Goal: Task Accomplishment & Management: Manage account settings

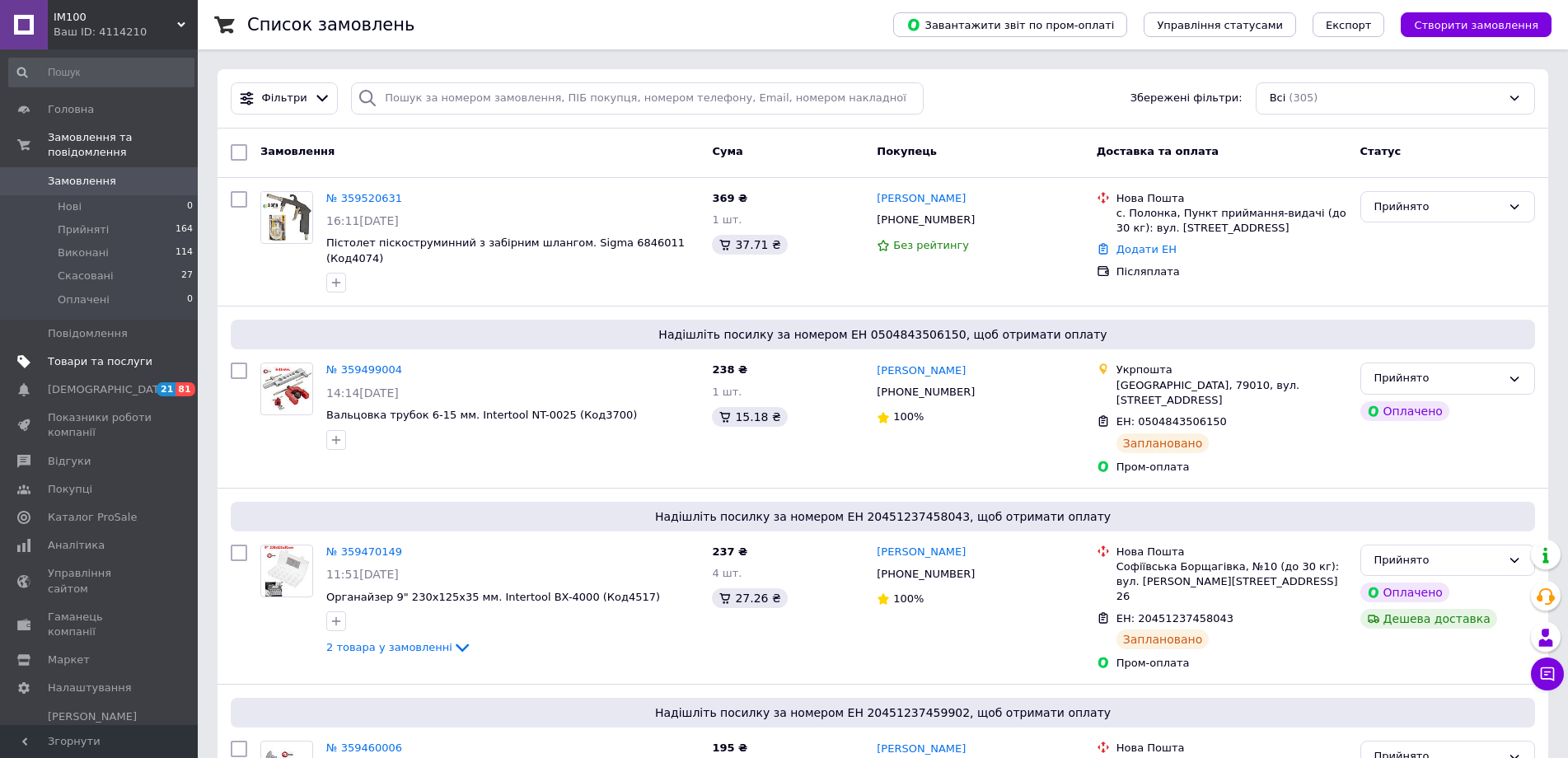
click at [89, 348] on link "Товари та послуги" at bounding box center [101, 362] width 202 height 28
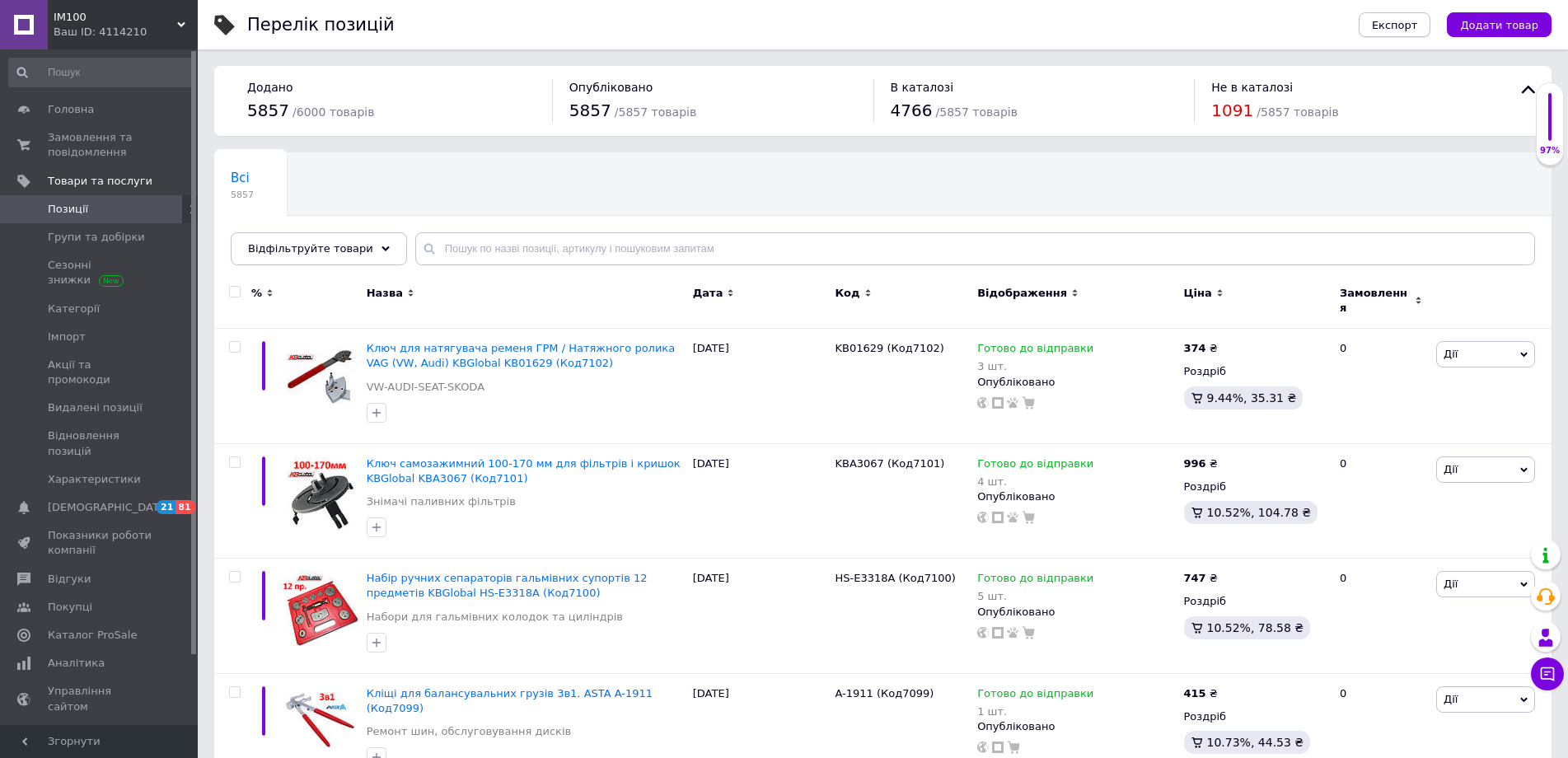
click at [1401, 24] on span "Експорт" at bounding box center [1395, 25] width 46 height 13
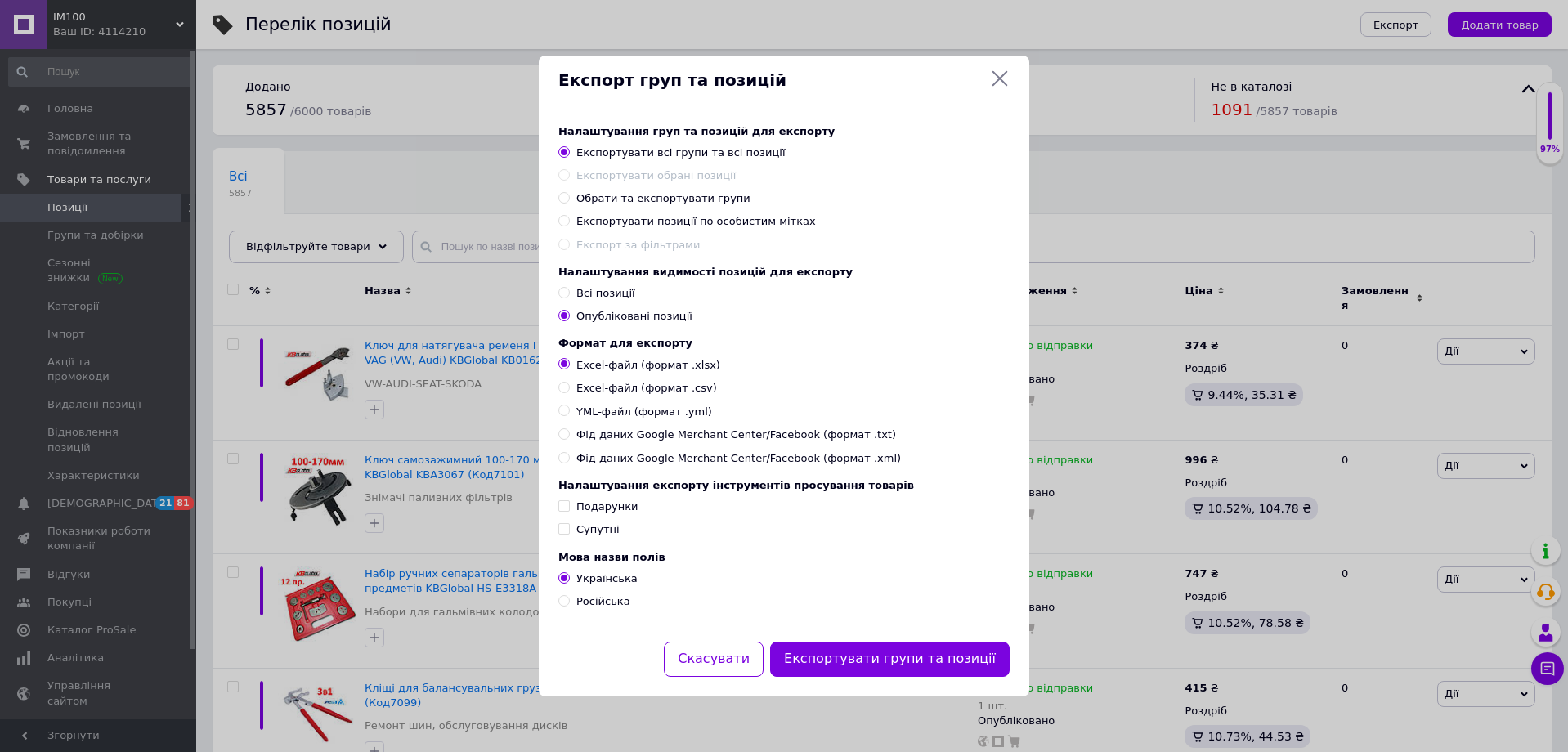
click at [598, 288] on span "Всі позиції" at bounding box center [606, 293] width 59 height 13
click at [569, 288] on input "Всі позиції" at bounding box center [564, 292] width 11 height 11
radio input "true"
click at [905, 666] on button "Експортувати групи та позиції" at bounding box center [890, 659] width 240 height 35
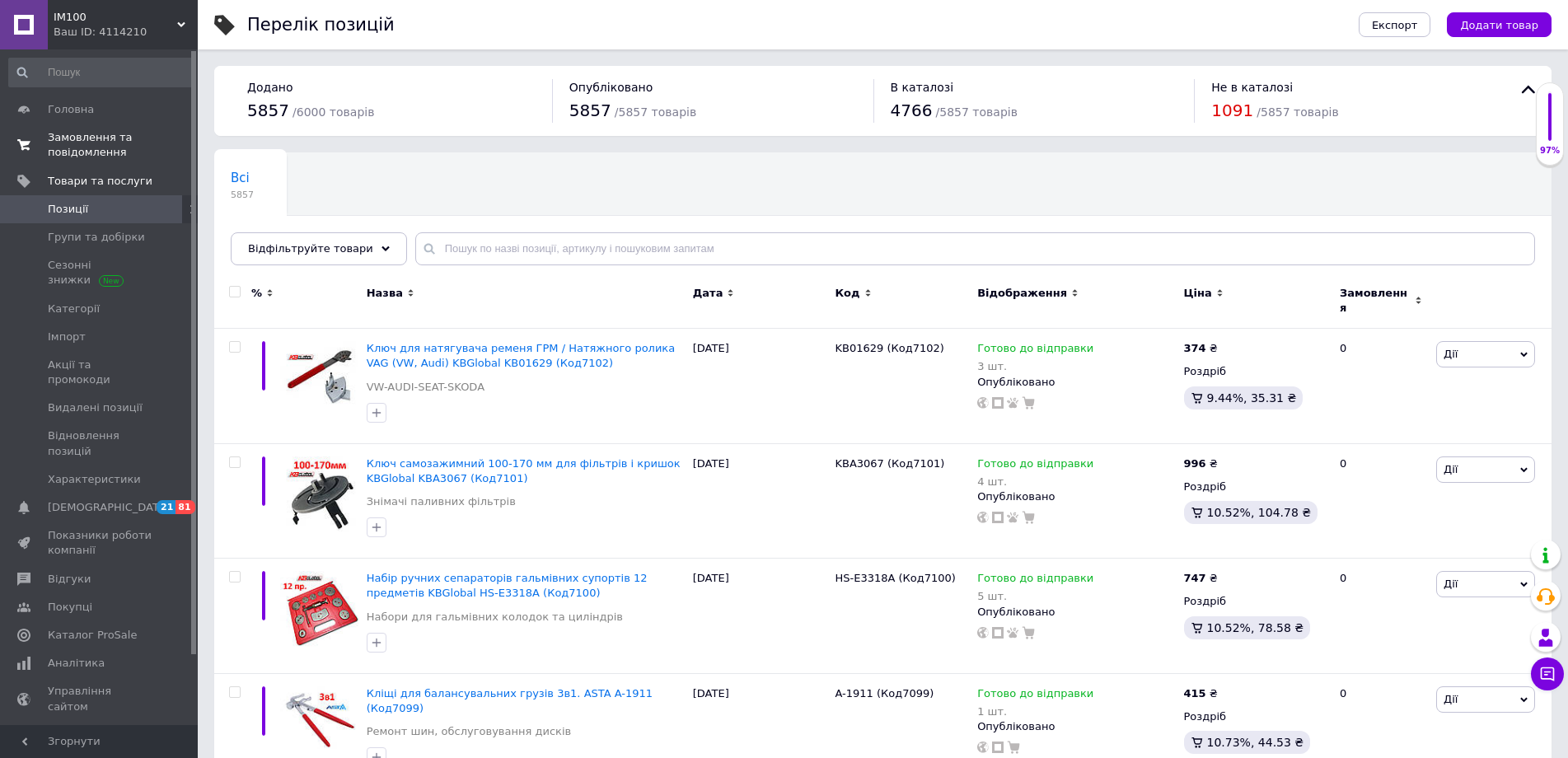
click at [82, 140] on span "Замовлення та повідомлення" at bounding box center [100, 145] width 105 height 30
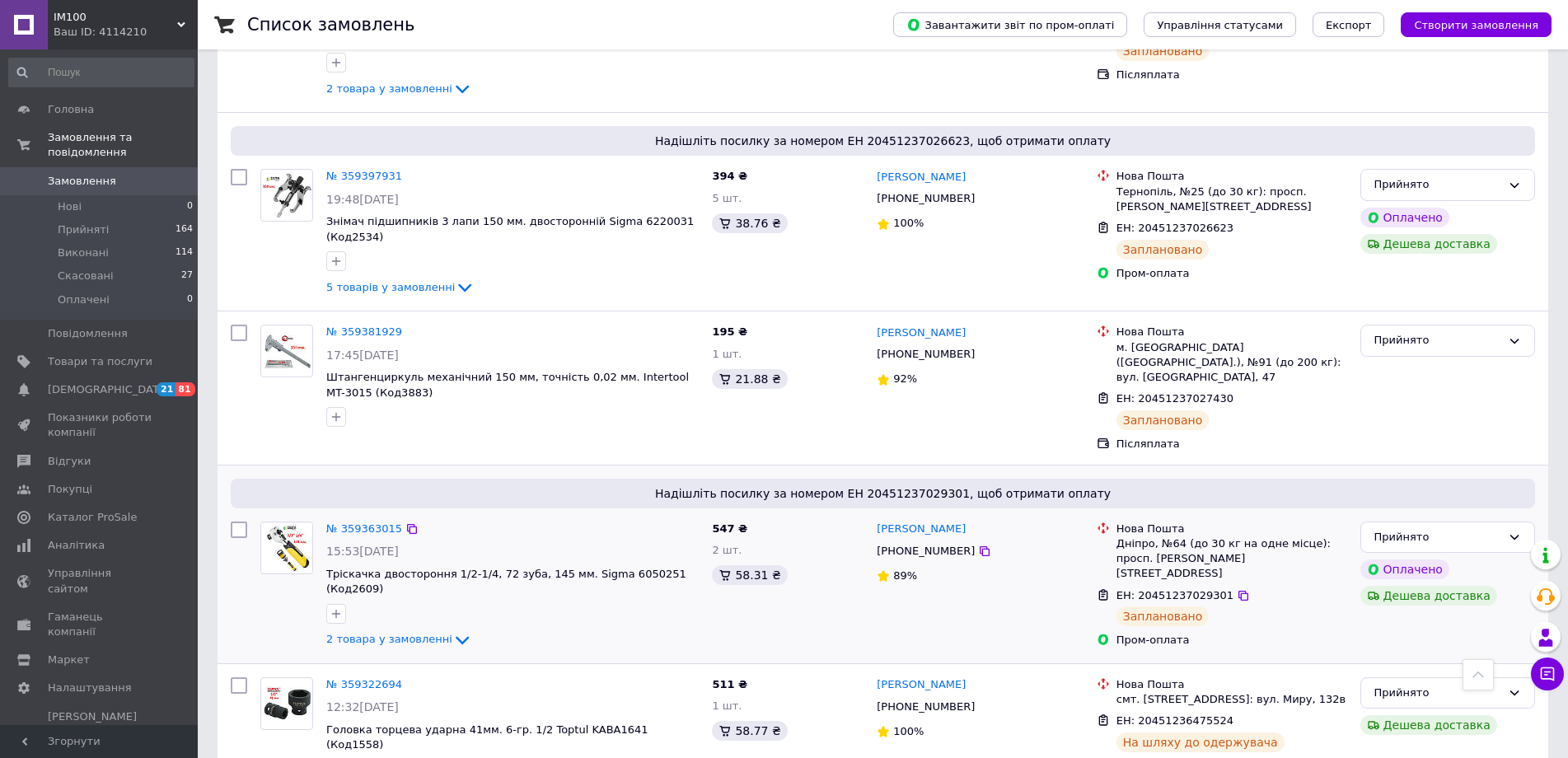
scroll to position [1236, 0]
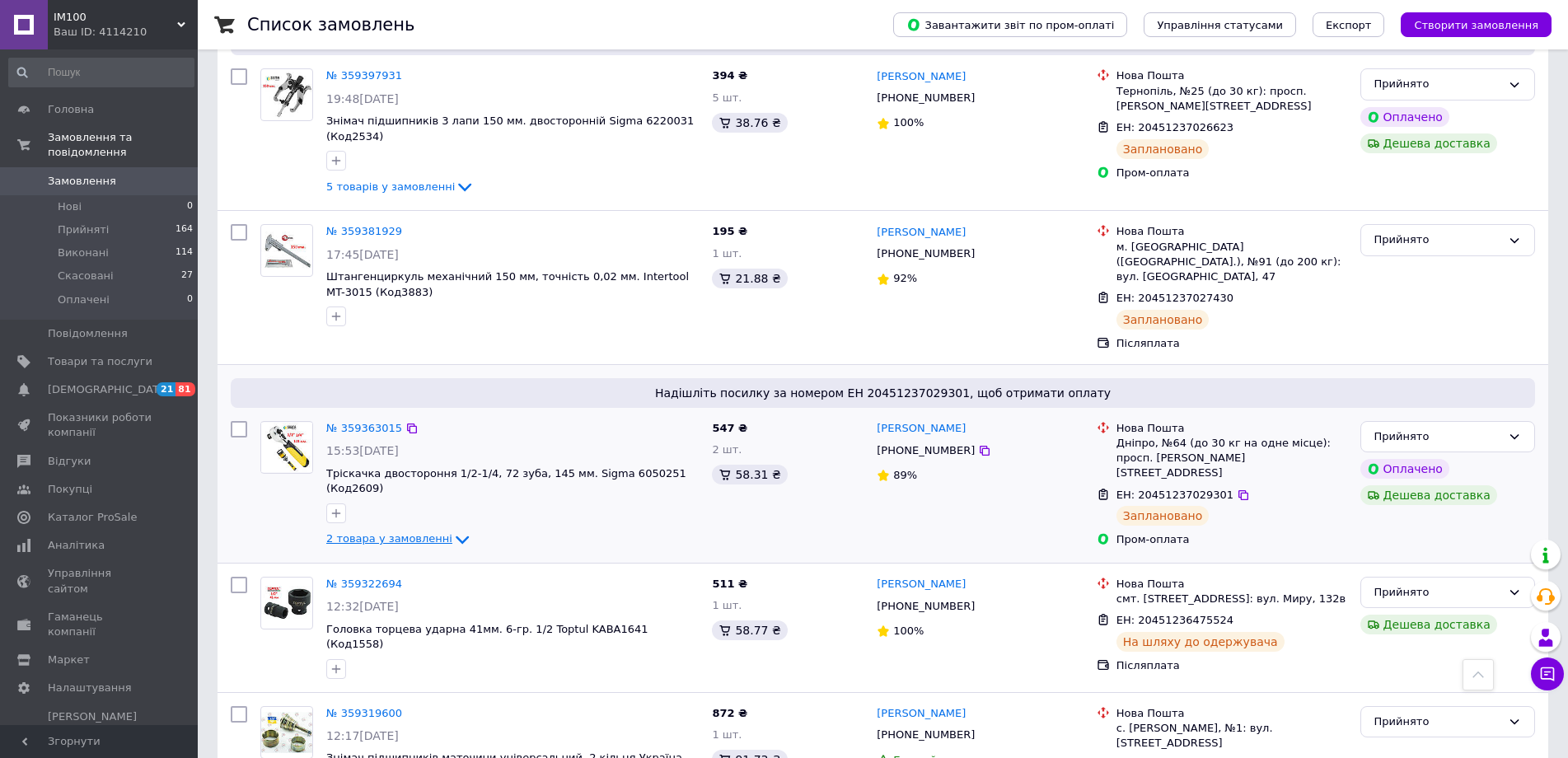
click at [453, 530] on icon at bounding box center [462, 539] width 20 height 20
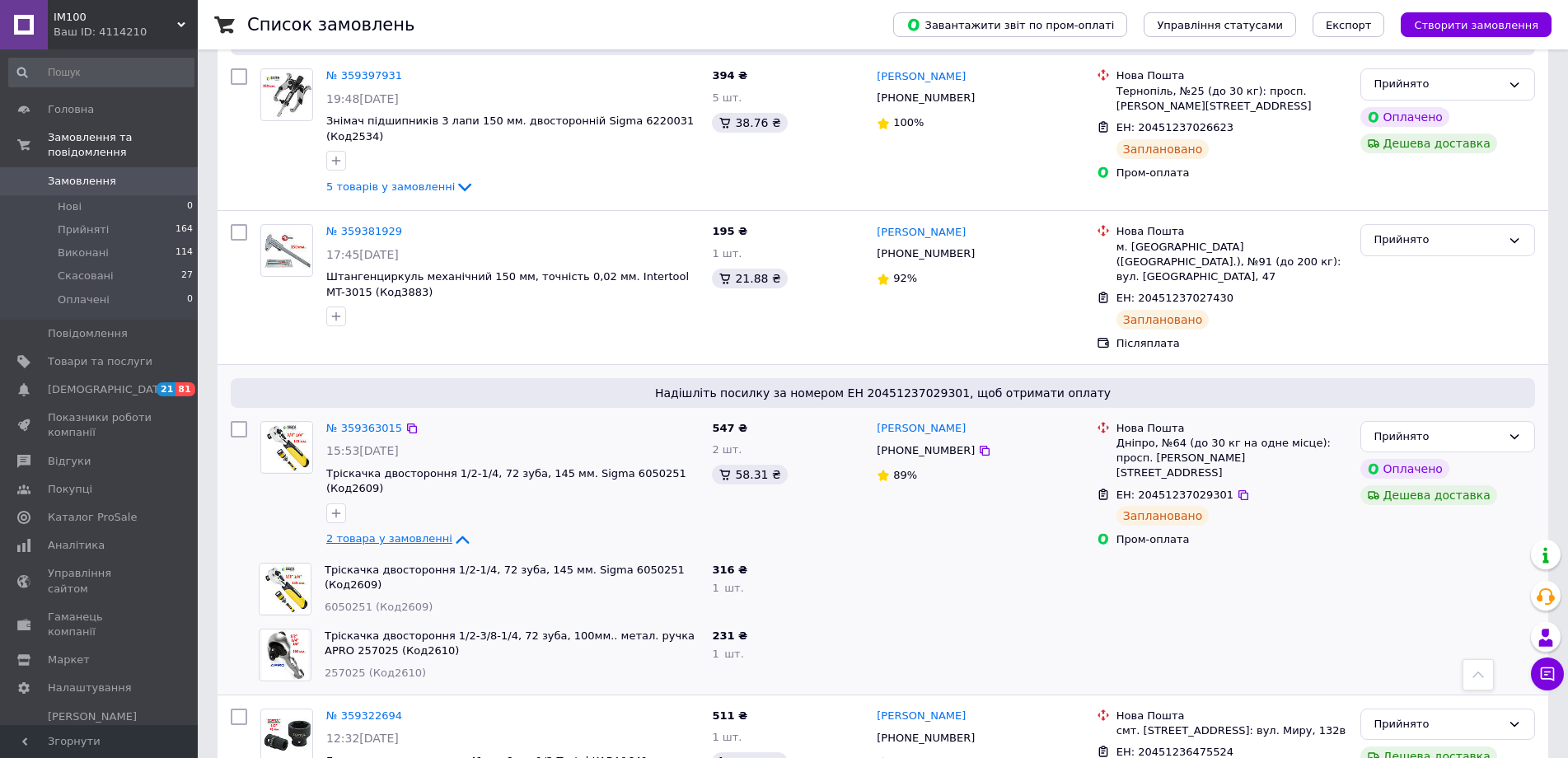
click at [453, 530] on icon at bounding box center [462, 539] width 20 height 20
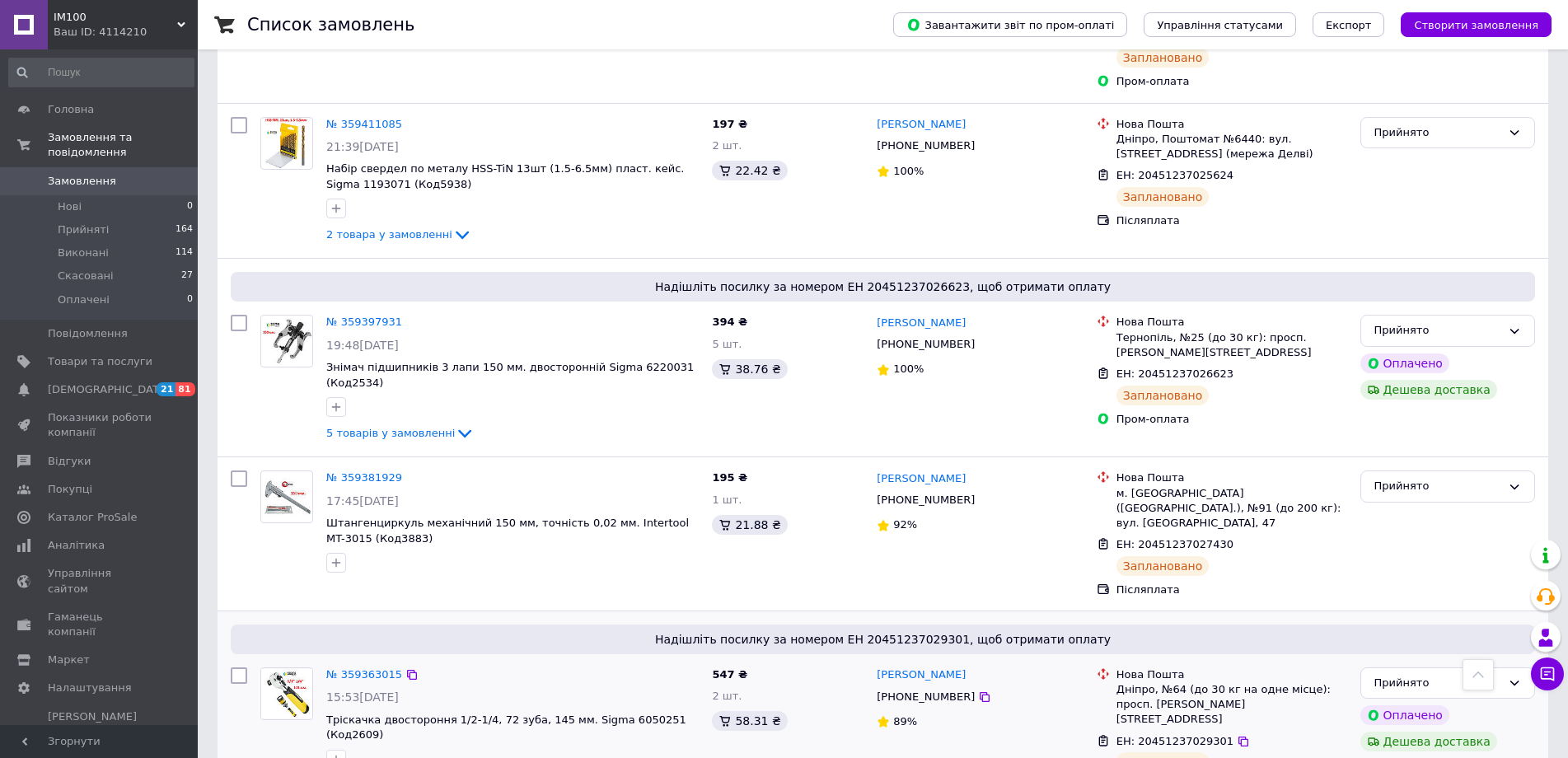
scroll to position [989, 0]
click at [455, 425] on icon at bounding box center [465, 434] width 20 height 20
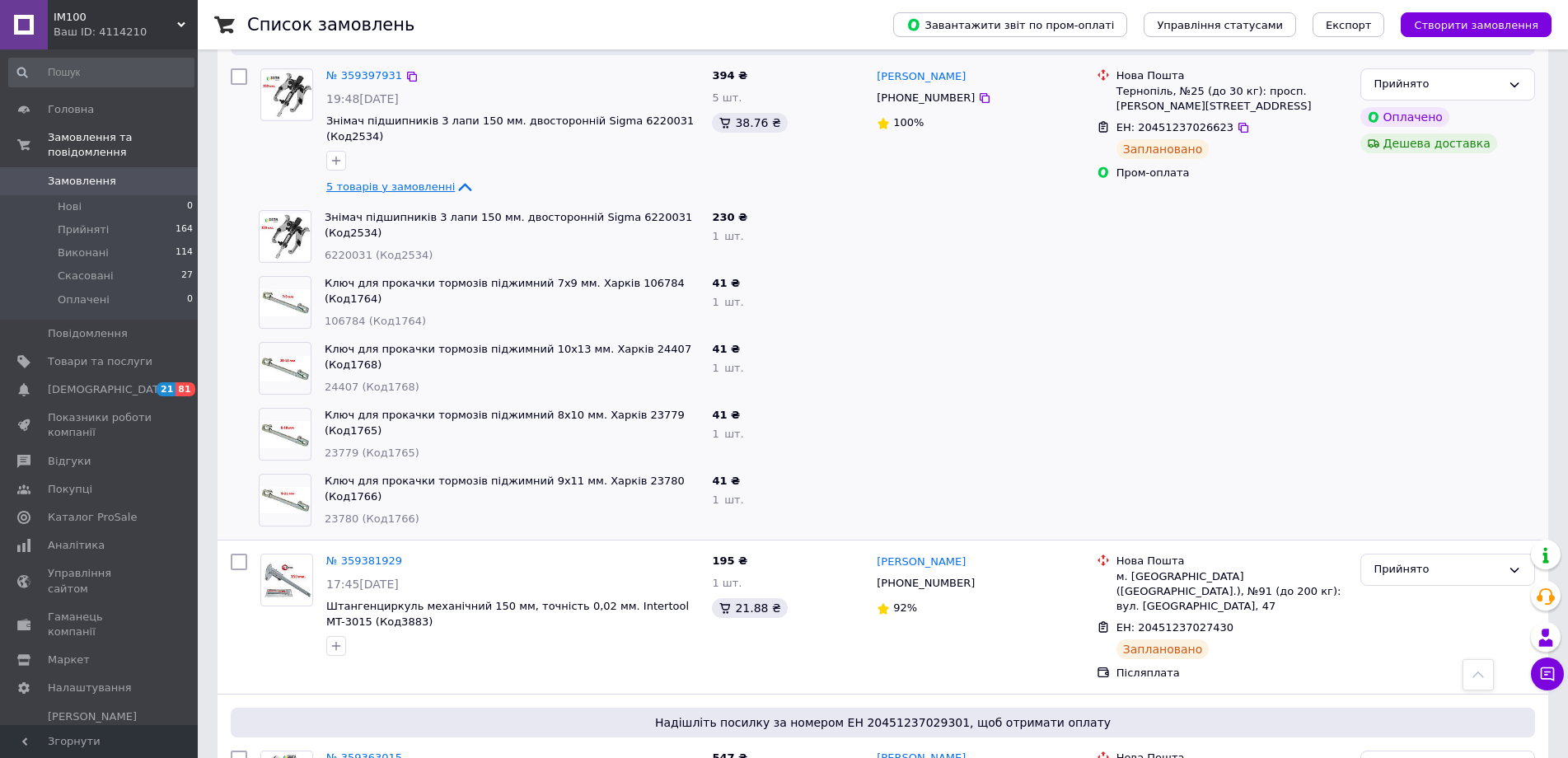
scroll to position [1154, 0]
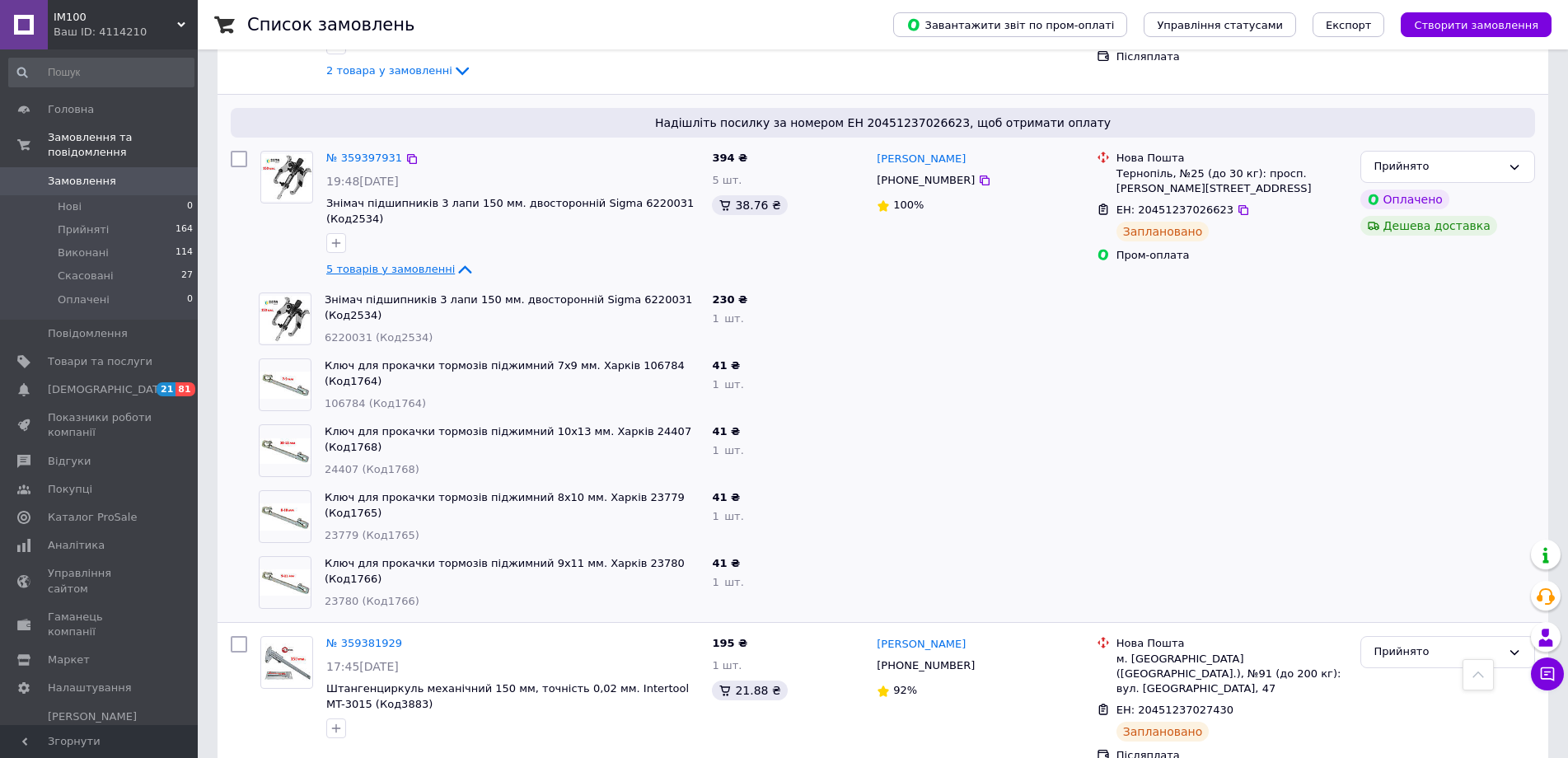
click at [455, 259] on icon at bounding box center [465, 269] width 20 height 20
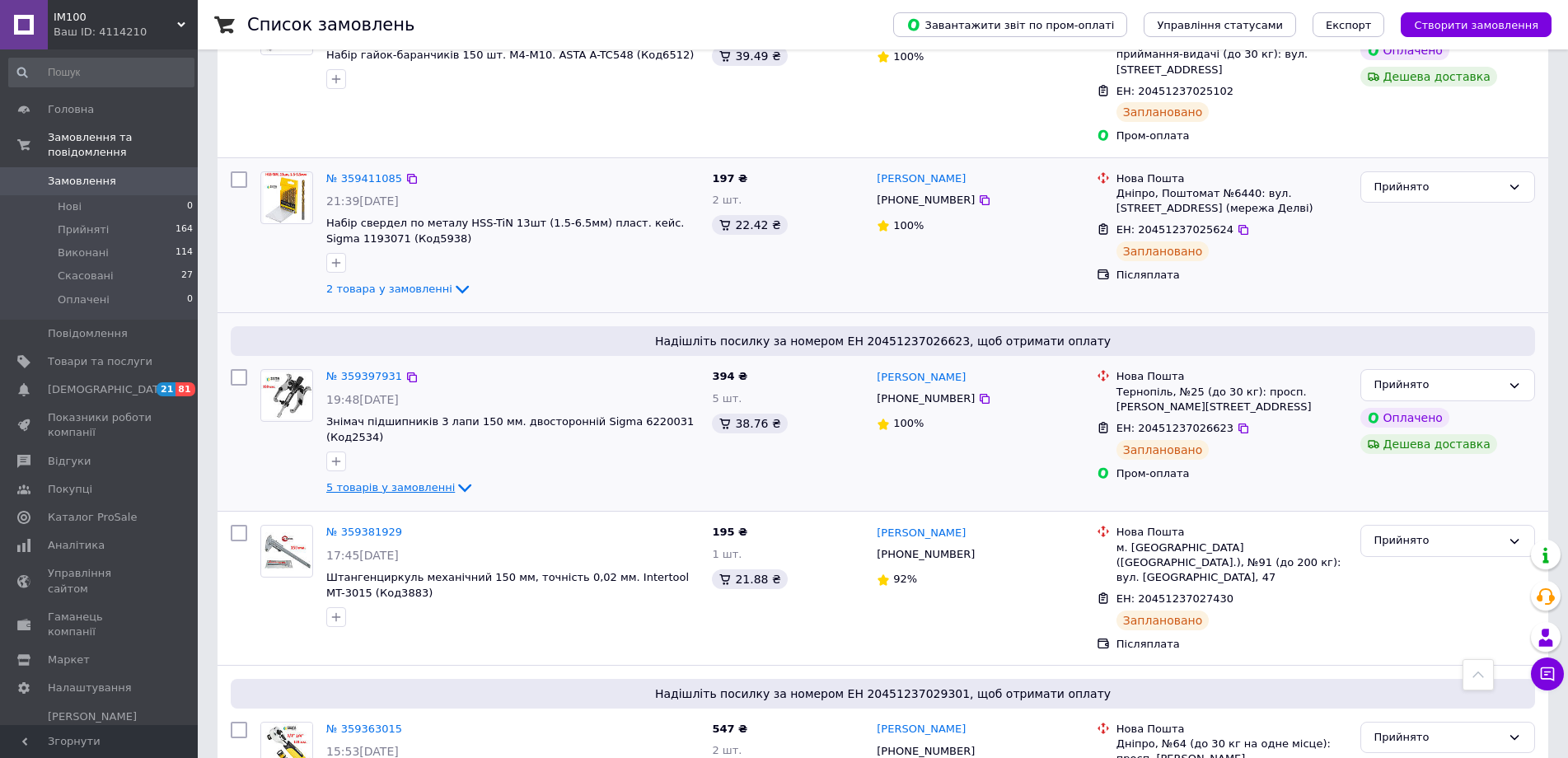
scroll to position [907, 0]
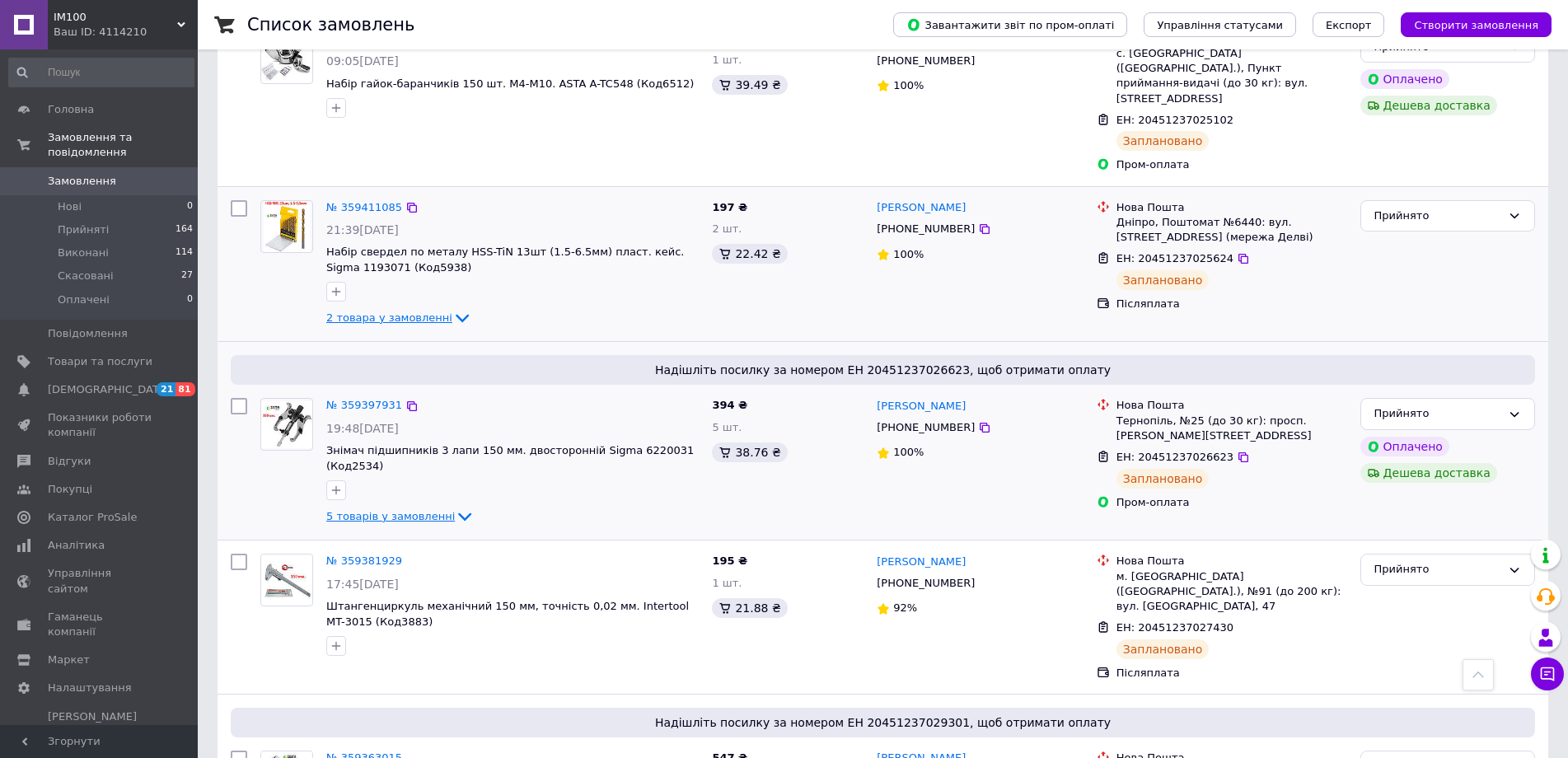
click at [453, 308] on icon at bounding box center [462, 317] width 20 height 20
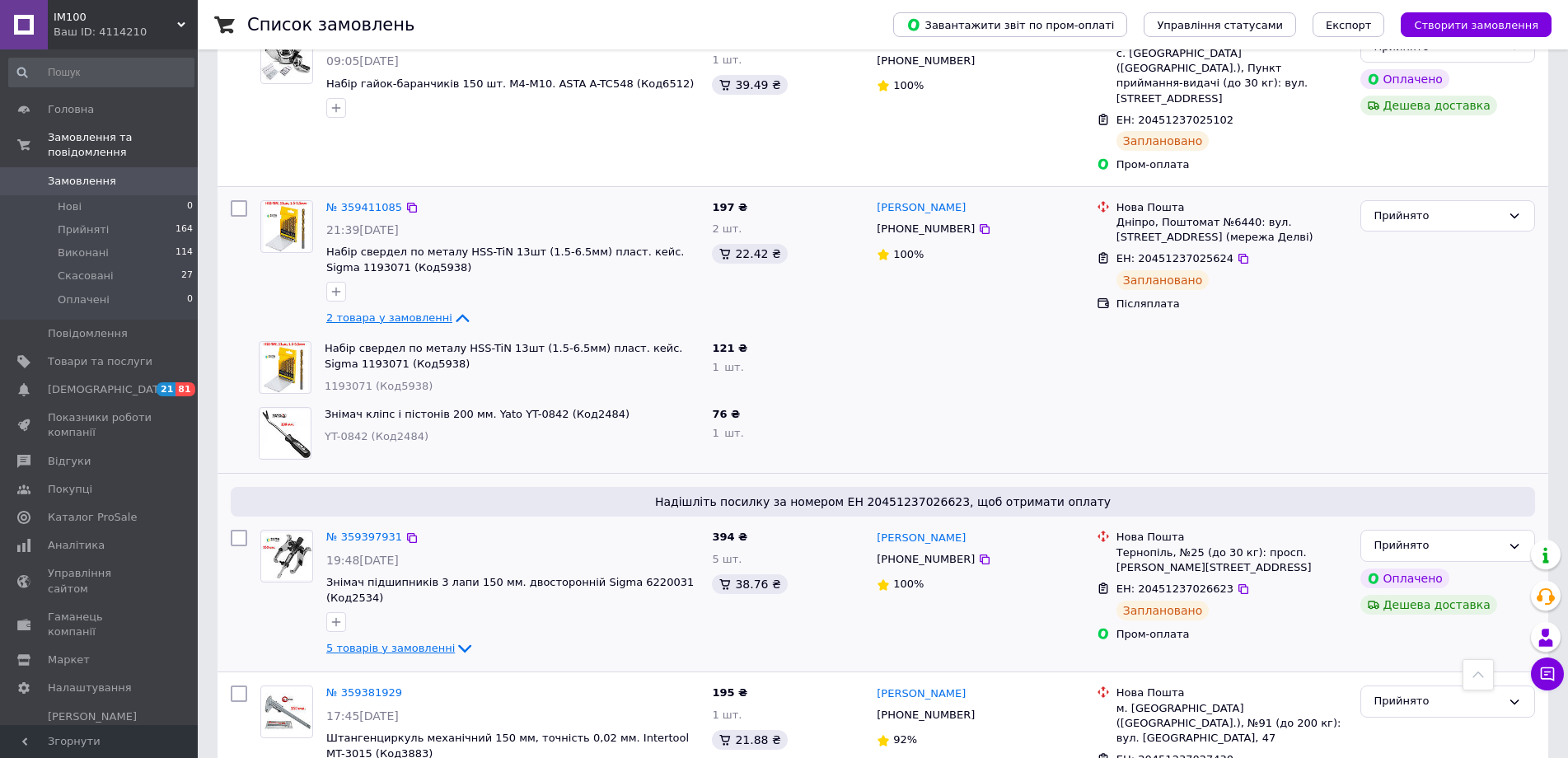
click at [453, 308] on icon at bounding box center [462, 317] width 20 height 20
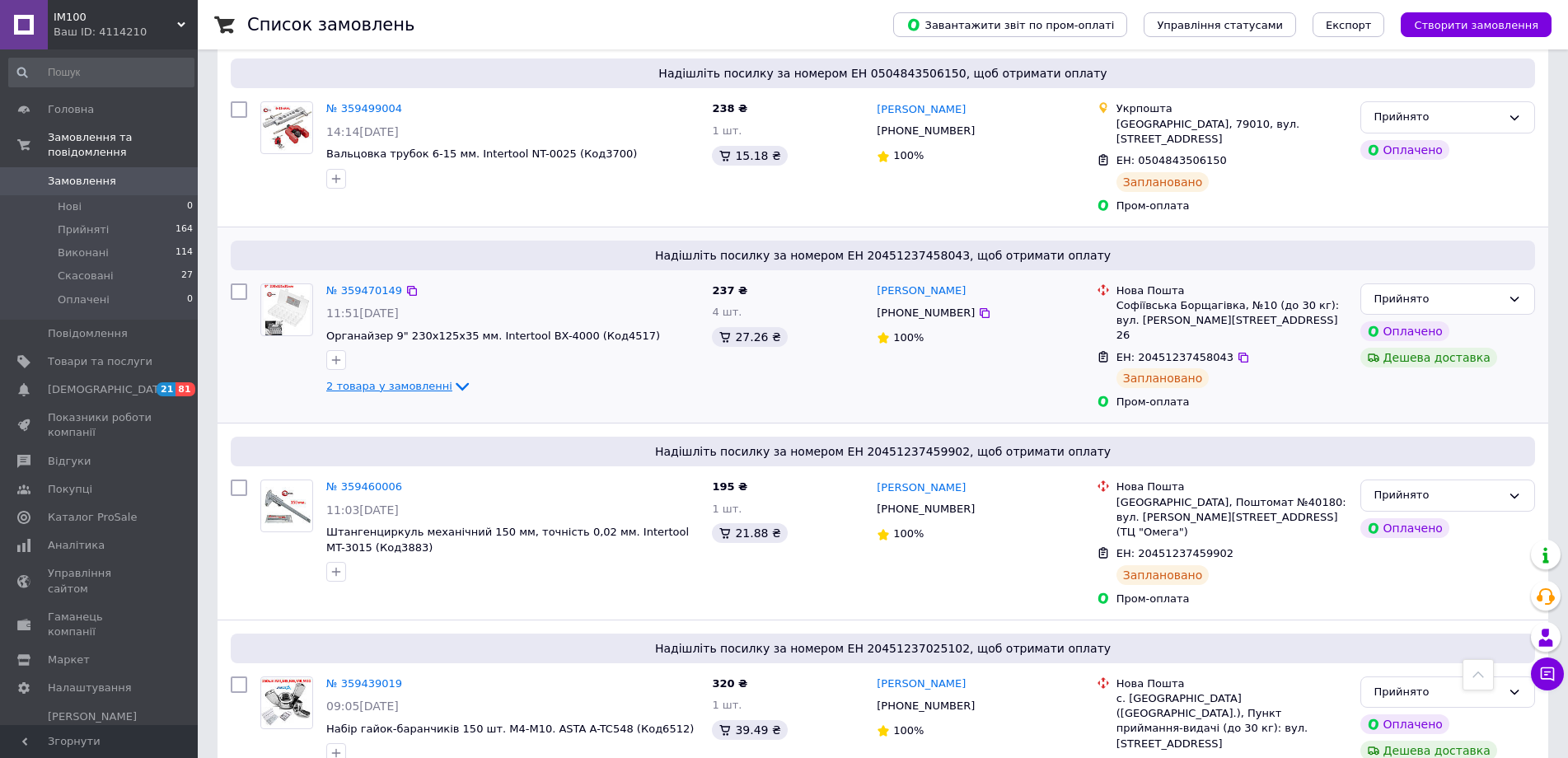
scroll to position [248, 0]
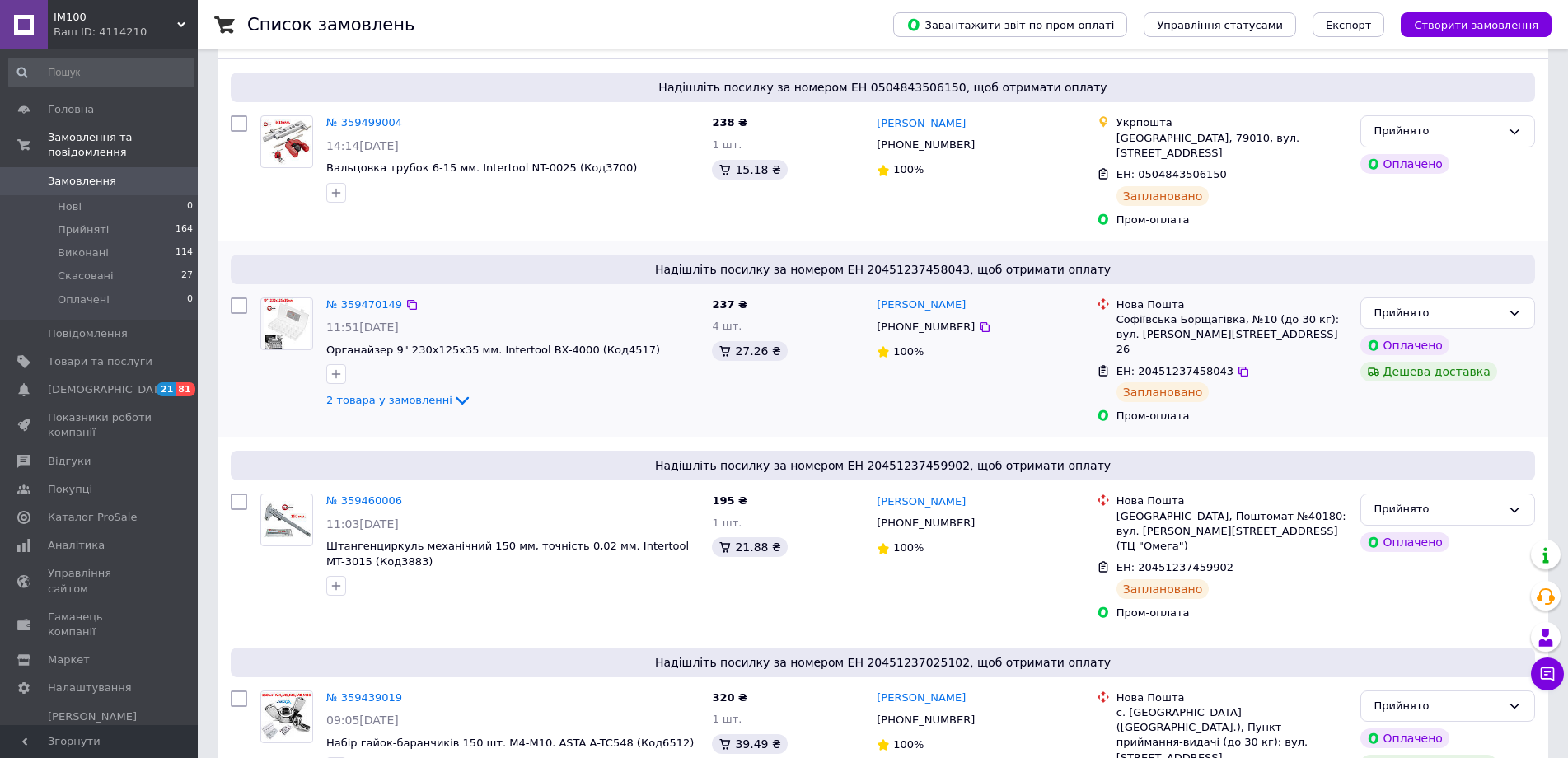
click at [453, 390] on icon at bounding box center [462, 400] width 20 height 20
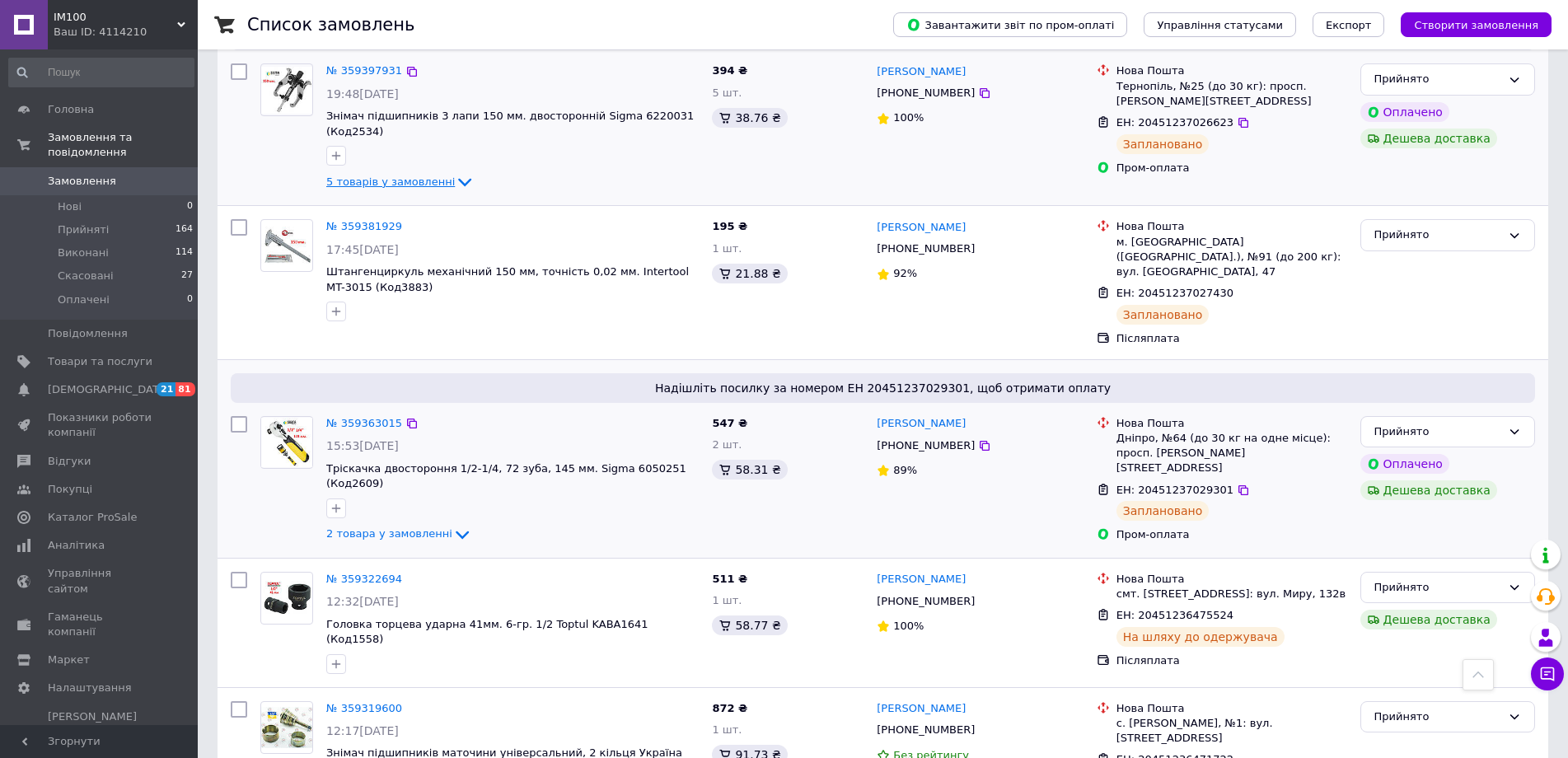
scroll to position [1401, 0]
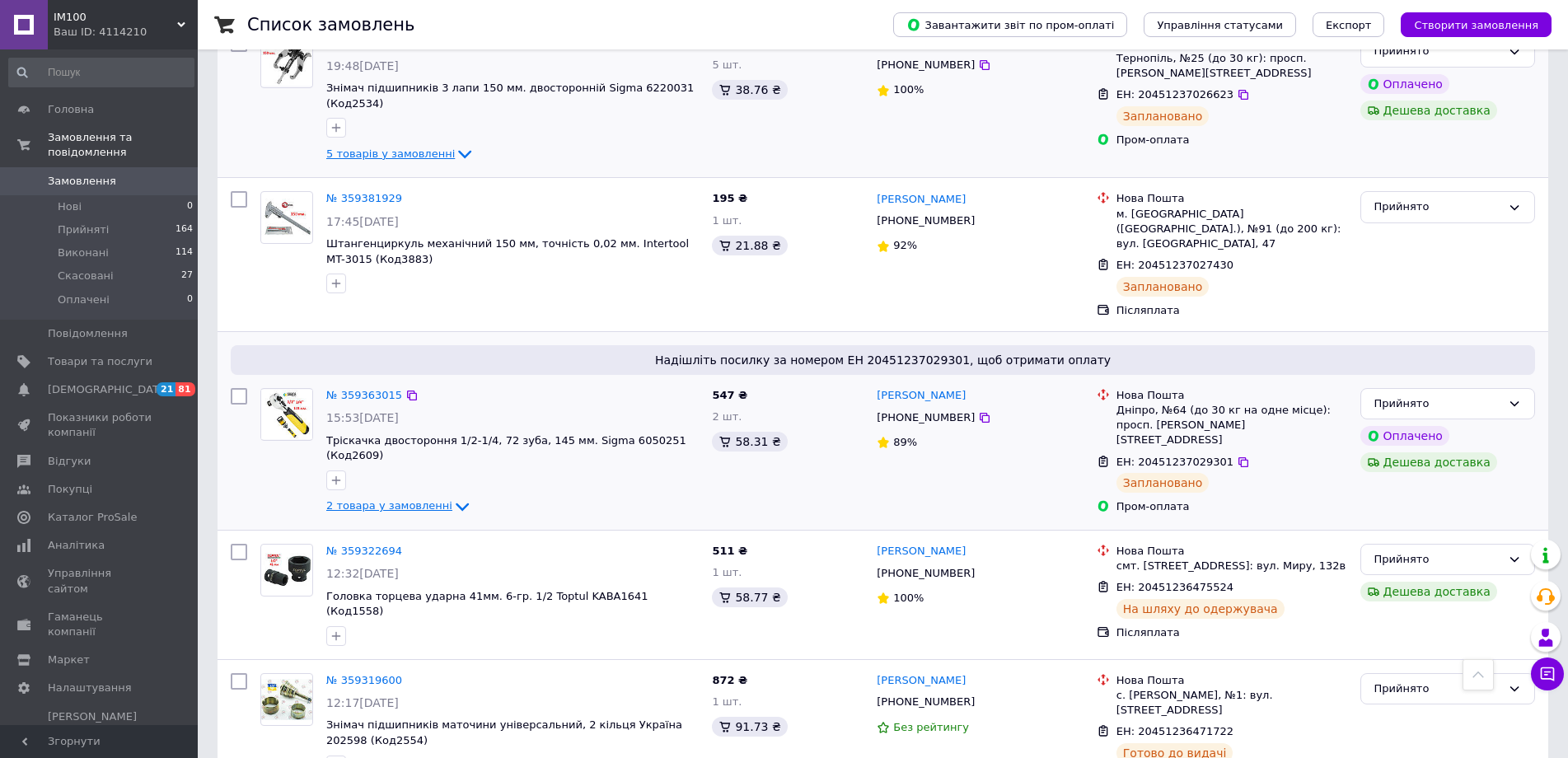
click at [453, 497] on icon at bounding box center [462, 506] width 20 height 20
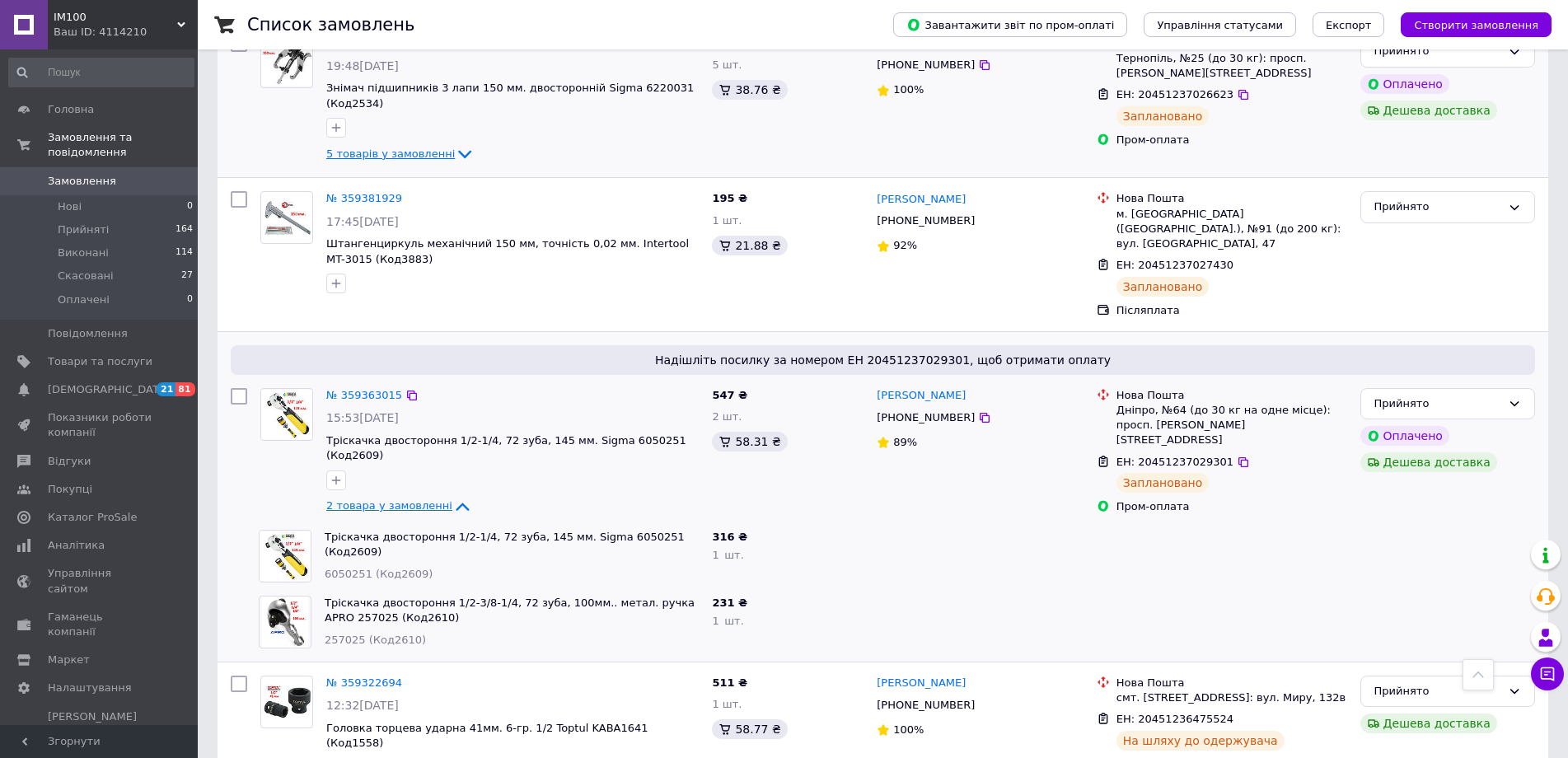
click at [456, 503] on icon at bounding box center [462, 507] width 13 height 9
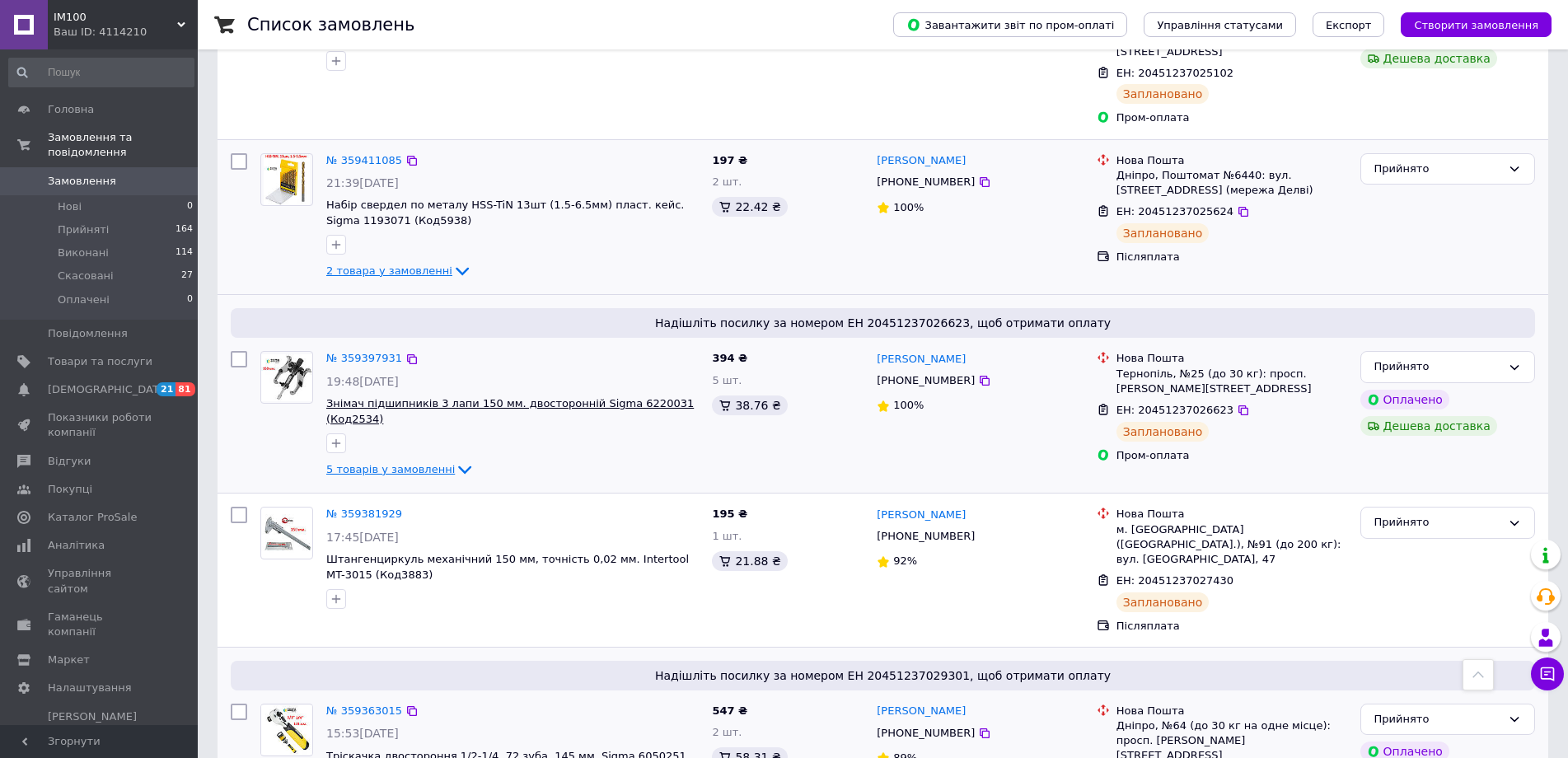
scroll to position [1071, 0]
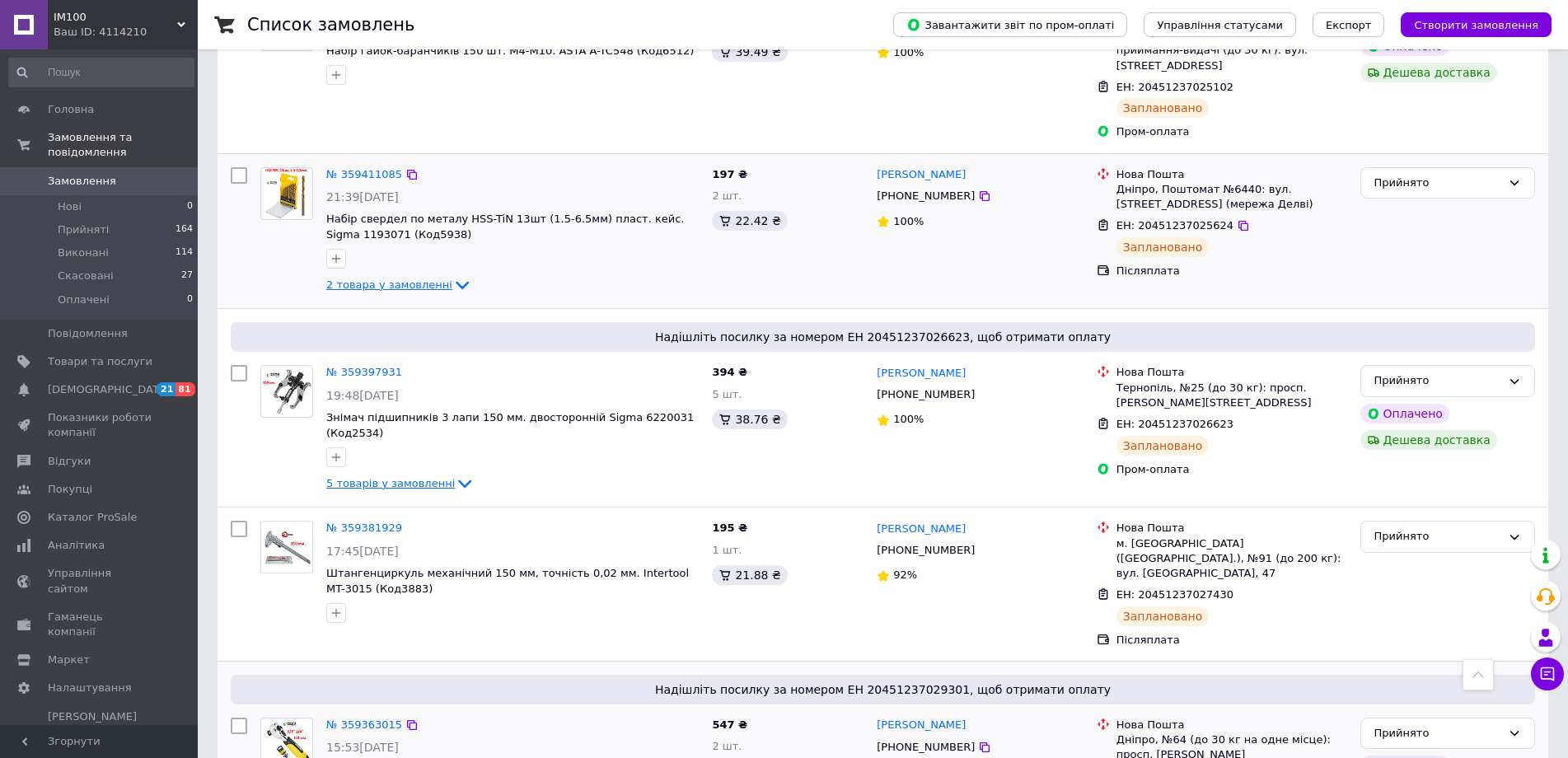
click at [455, 474] on icon at bounding box center [465, 483] width 20 height 20
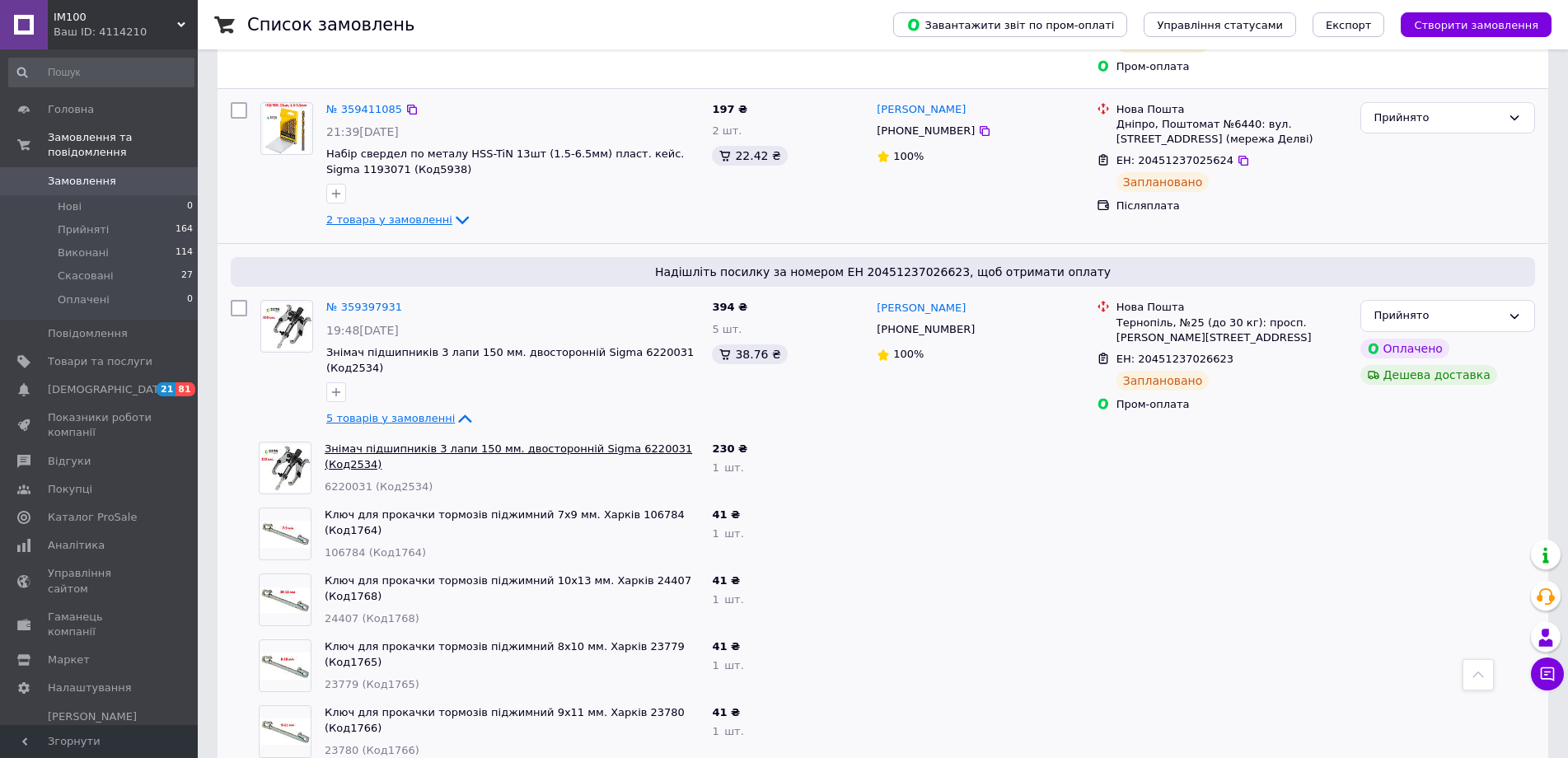
scroll to position [1236, 0]
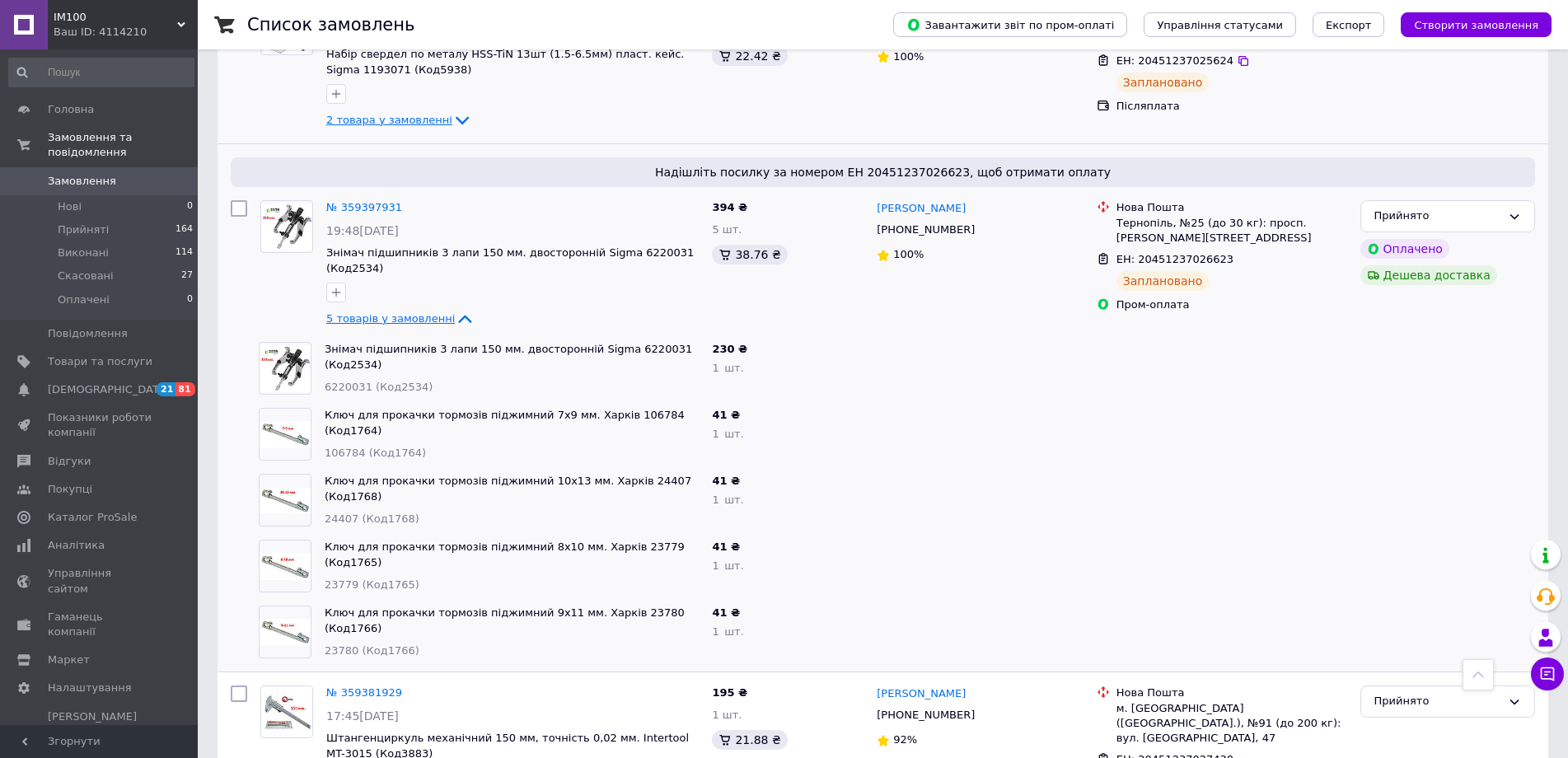
click at [459, 316] on icon at bounding box center [465, 320] width 13 height 9
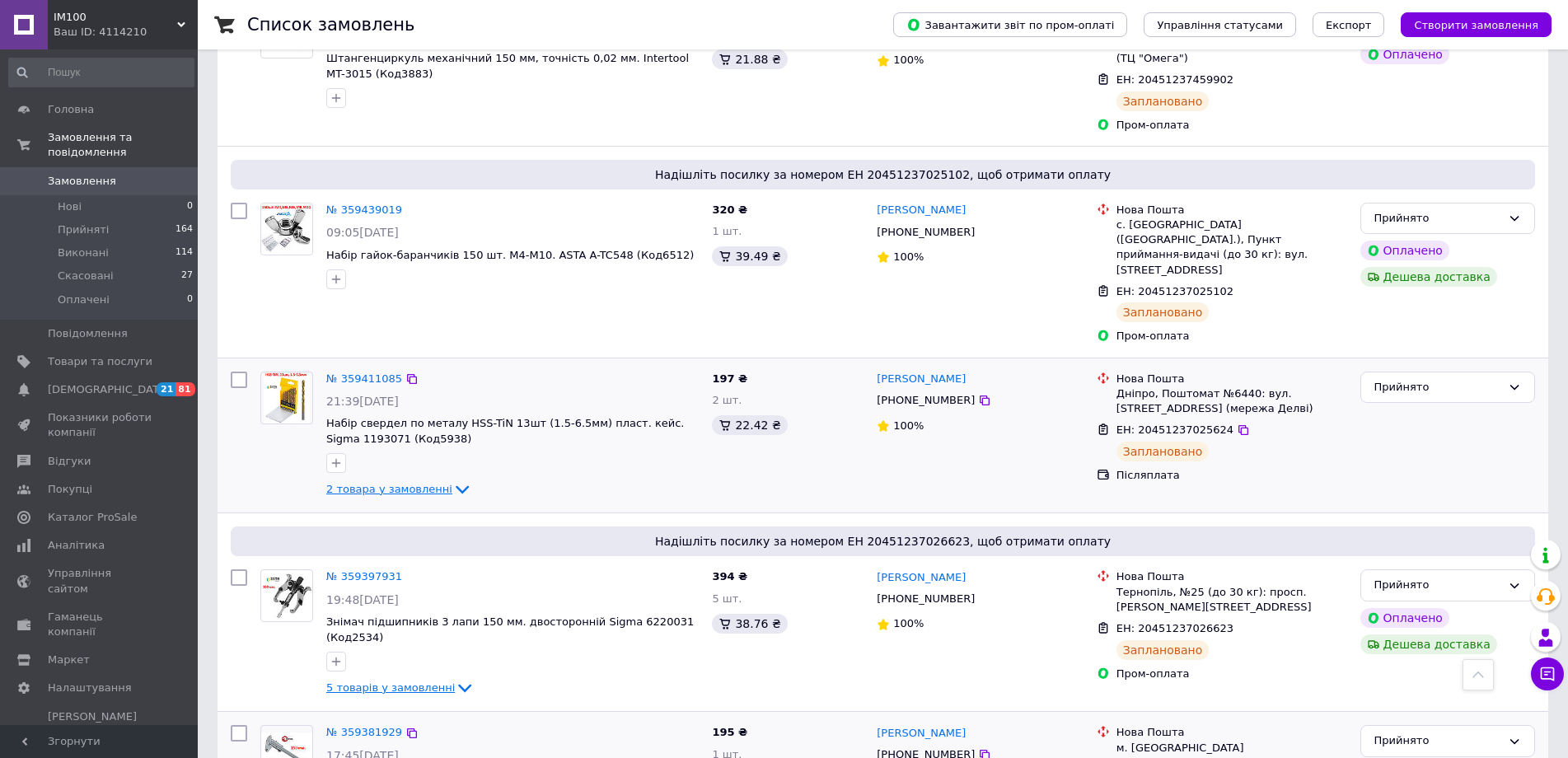
scroll to position [824, 0]
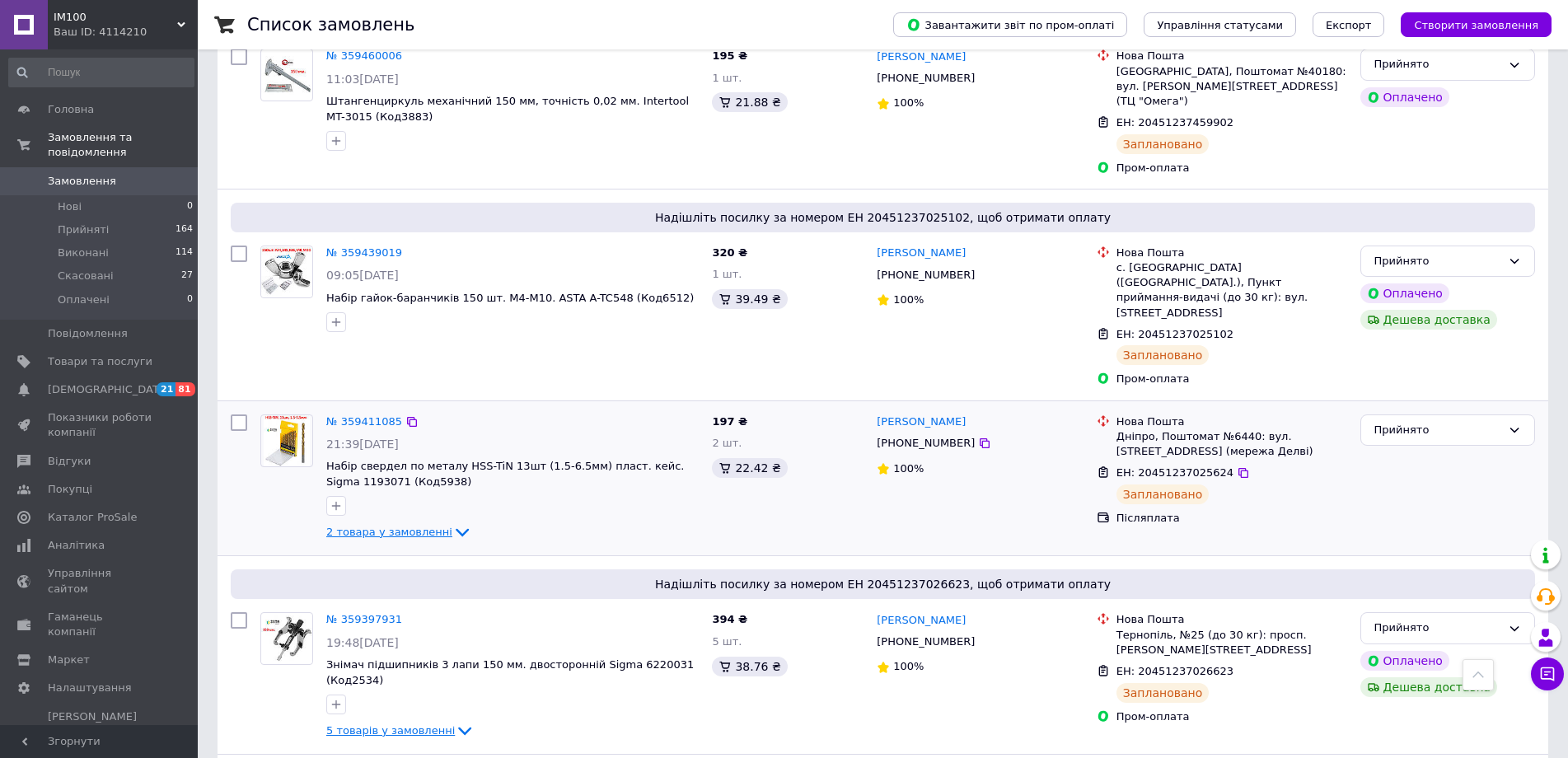
click at [453, 522] on icon at bounding box center [462, 532] width 20 height 20
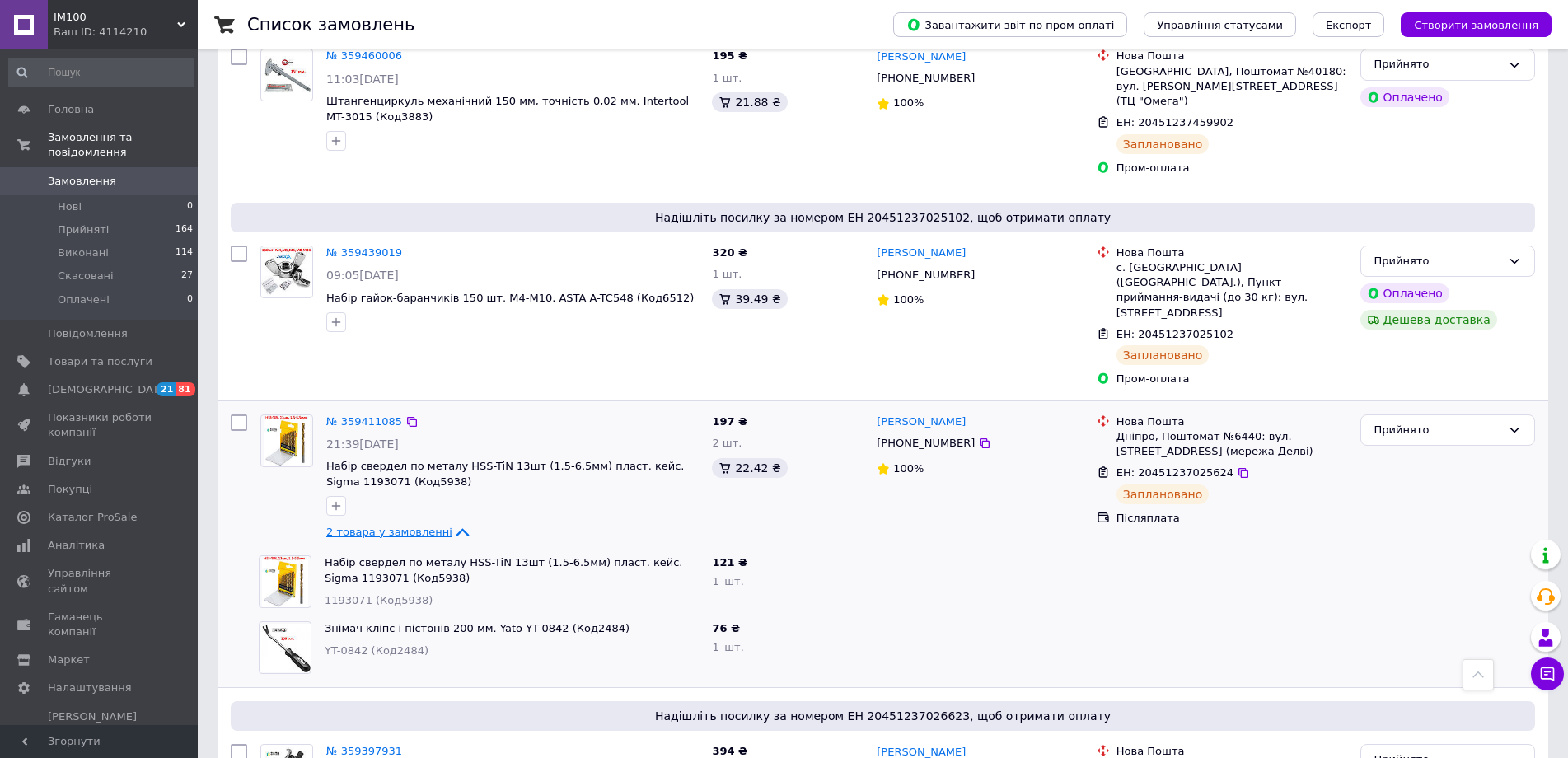
click at [453, 522] on icon at bounding box center [462, 532] width 20 height 20
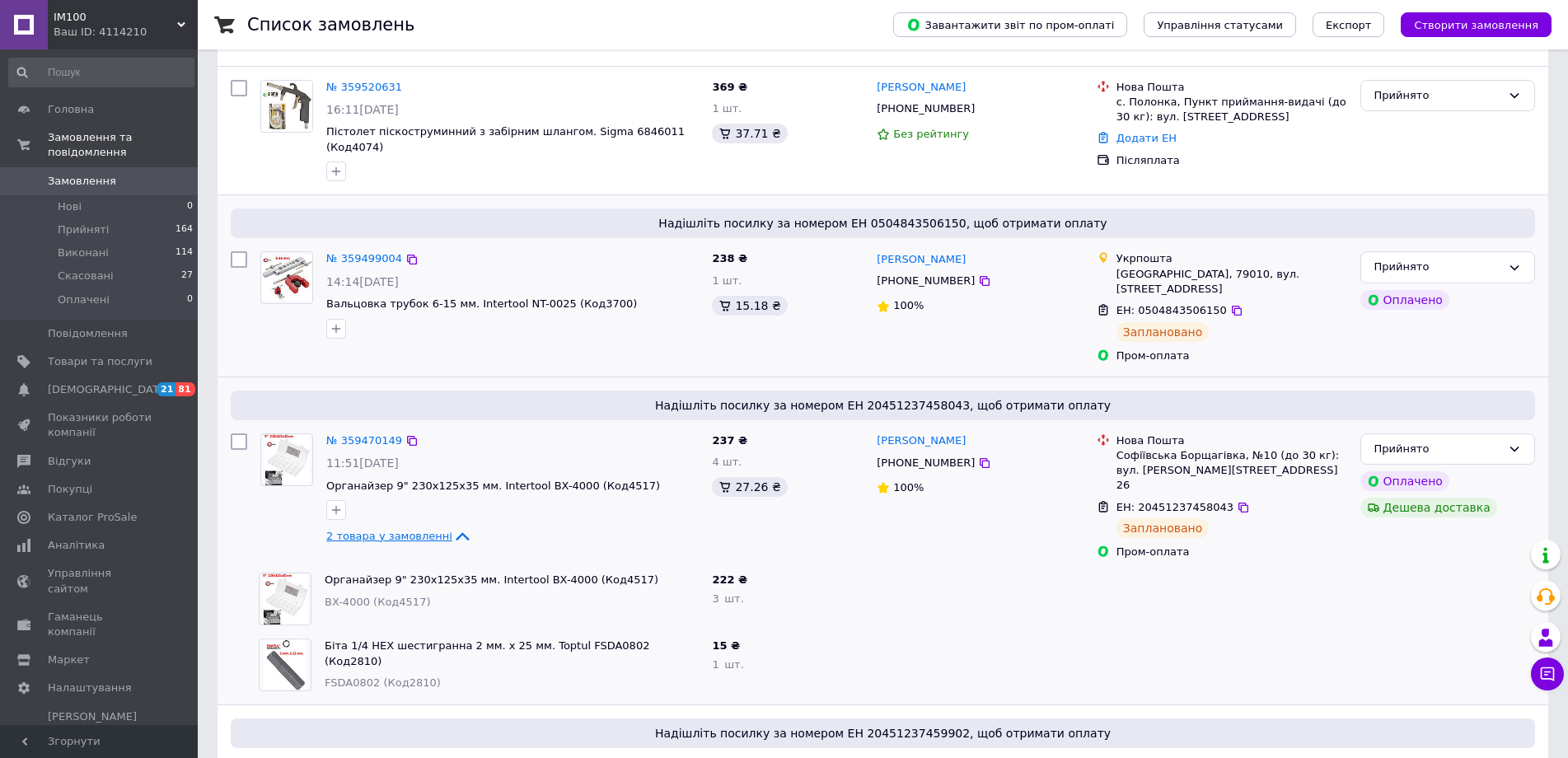
scroll to position [83, 0]
